Goal: Task Accomplishment & Management: Manage account settings

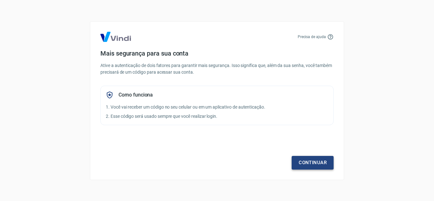
click at [301, 162] on link "Continuar" at bounding box center [313, 162] width 42 height 13
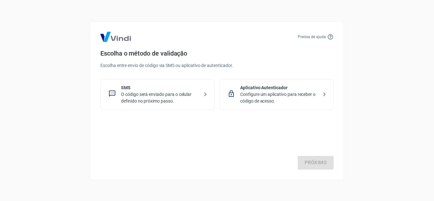
click at [177, 99] on p "O código será enviado para o celular definido no próximo passo." at bounding box center [160, 97] width 78 height 13
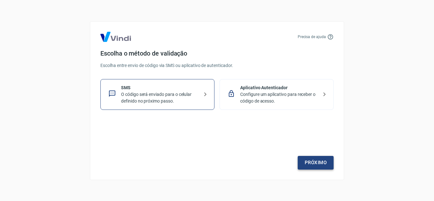
click at [307, 159] on link "Próximo" at bounding box center [316, 162] width 36 height 13
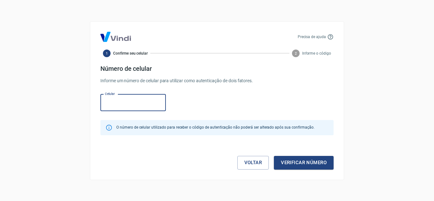
click at [134, 109] on input "Celular" at bounding box center [132, 102] width 65 height 17
type input "[PHONE_NUMBER]"
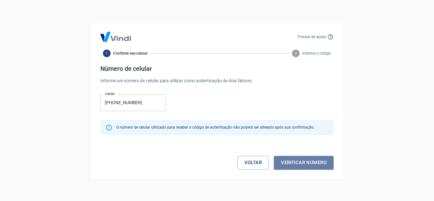
click at [293, 164] on button "Verificar número" at bounding box center [304, 162] width 60 height 13
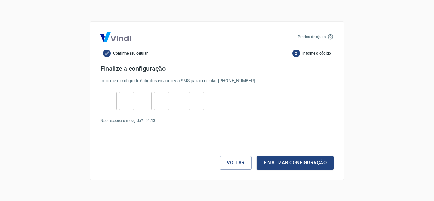
click at [108, 108] on div "​" at bounding box center [109, 101] width 15 height 18
type input "0"
type input "5"
type input "9"
type input "5"
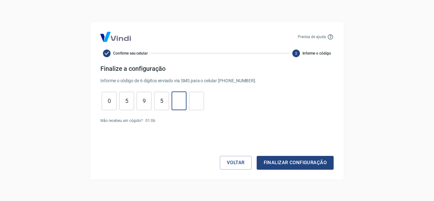
type input "1"
type input "5"
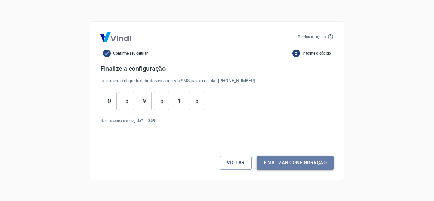
click at [276, 166] on button "Finalizar configuração" at bounding box center [295, 162] width 77 height 13
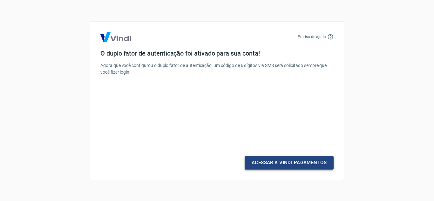
click at [271, 166] on link "Acessar a Vindi Pagamentos" at bounding box center [289, 162] width 89 height 13
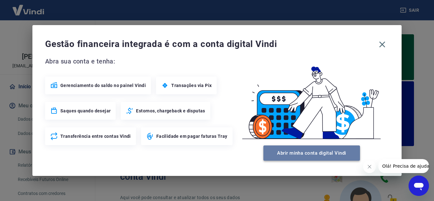
click at [305, 153] on button "Abrir minha conta digital Vindi" at bounding box center [312, 153] width 97 height 15
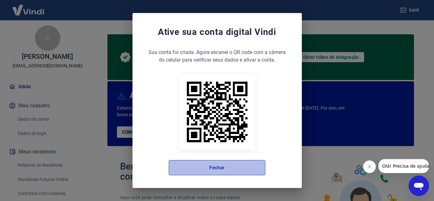
click at [247, 168] on button "Fechar" at bounding box center [217, 167] width 97 height 15
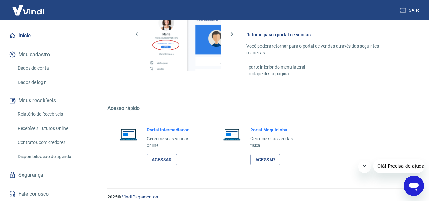
scroll to position [433, 0]
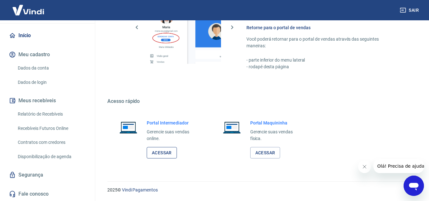
click at [156, 152] on link "Acessar" at bounding box center [162, 153] width 30 height 12
